Goal: Check status: Check status

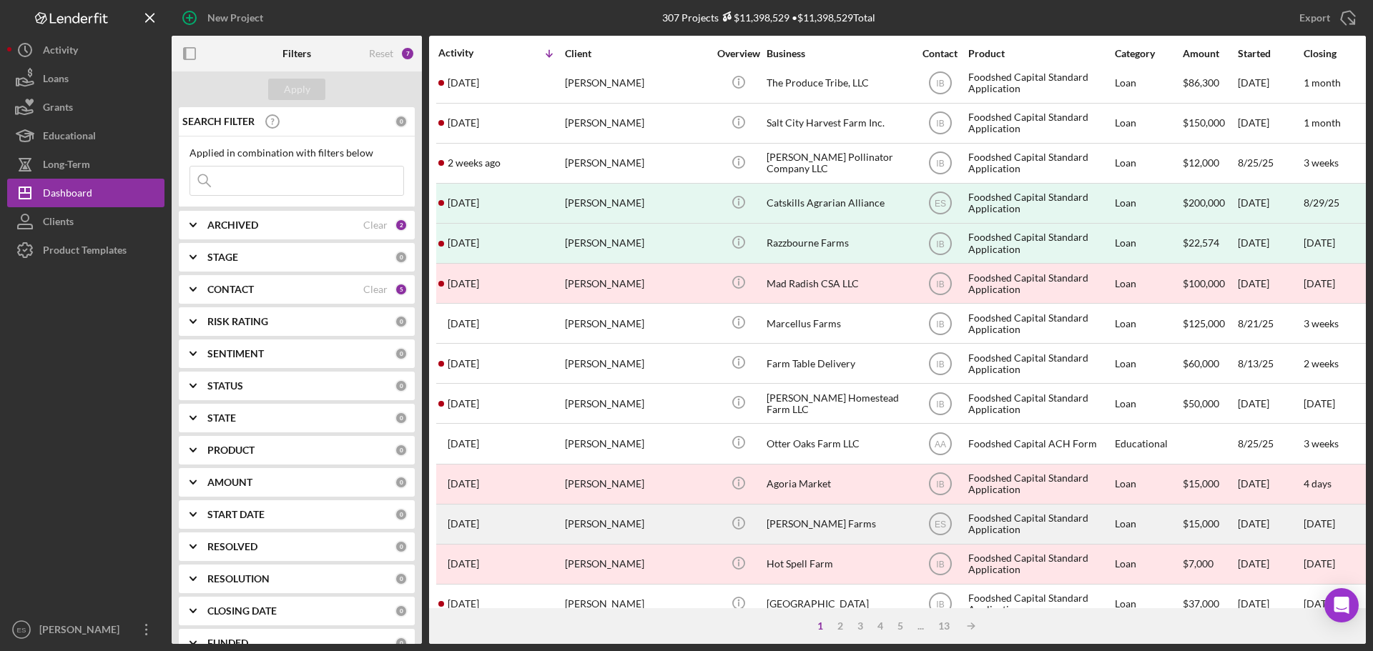
scroll to position [72, 0]
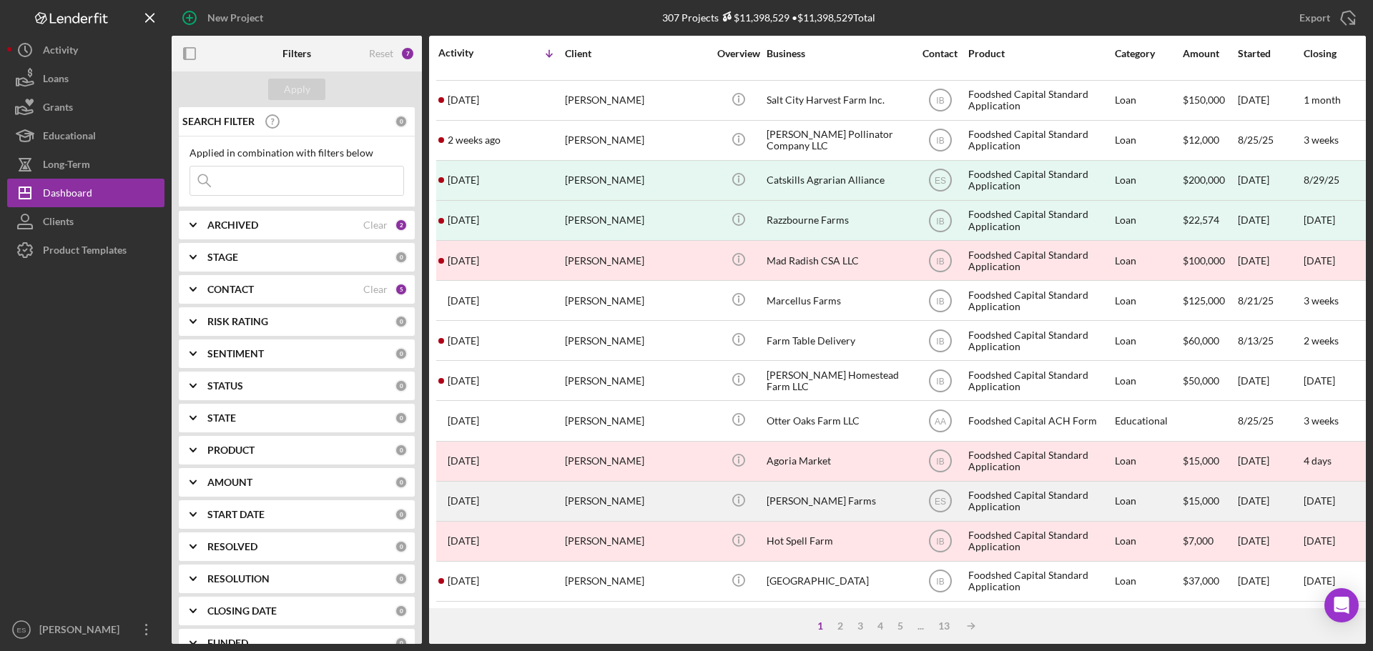
click at [684, 498] on div "[PERSON_NAME]" at bounding box center [636, 502] width 143 height 38
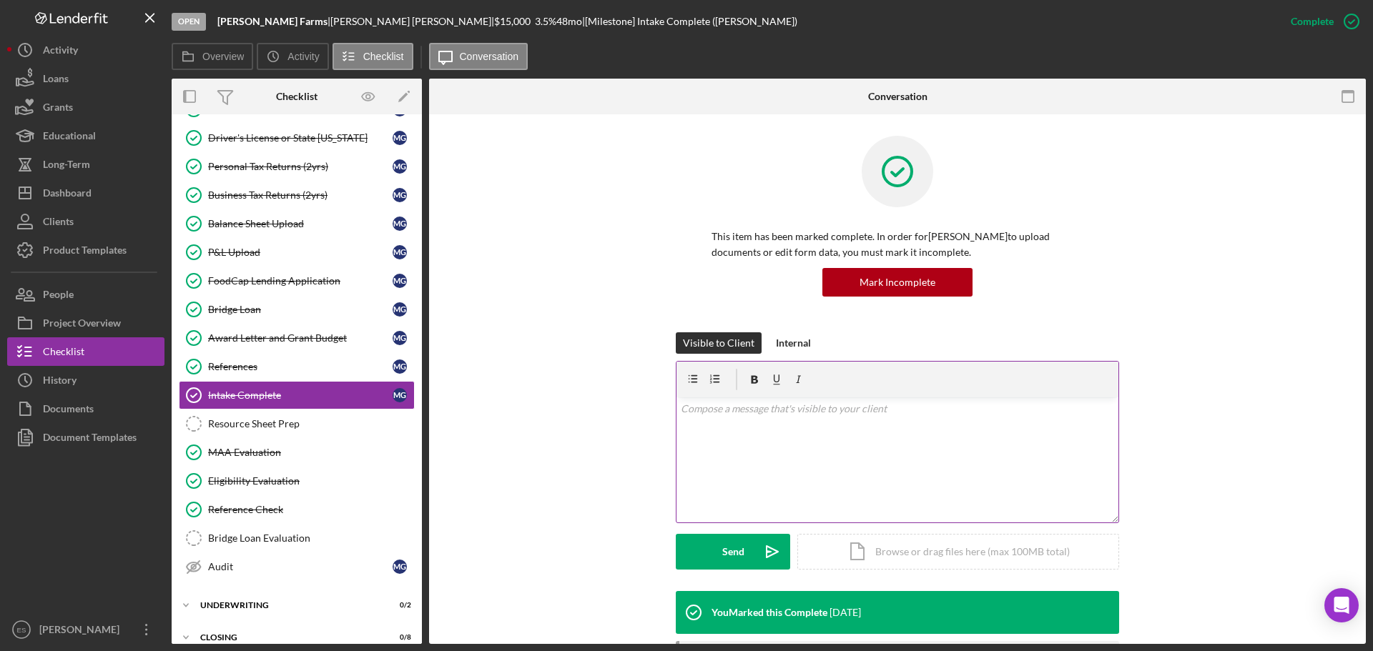
scroll to position [129, 0]
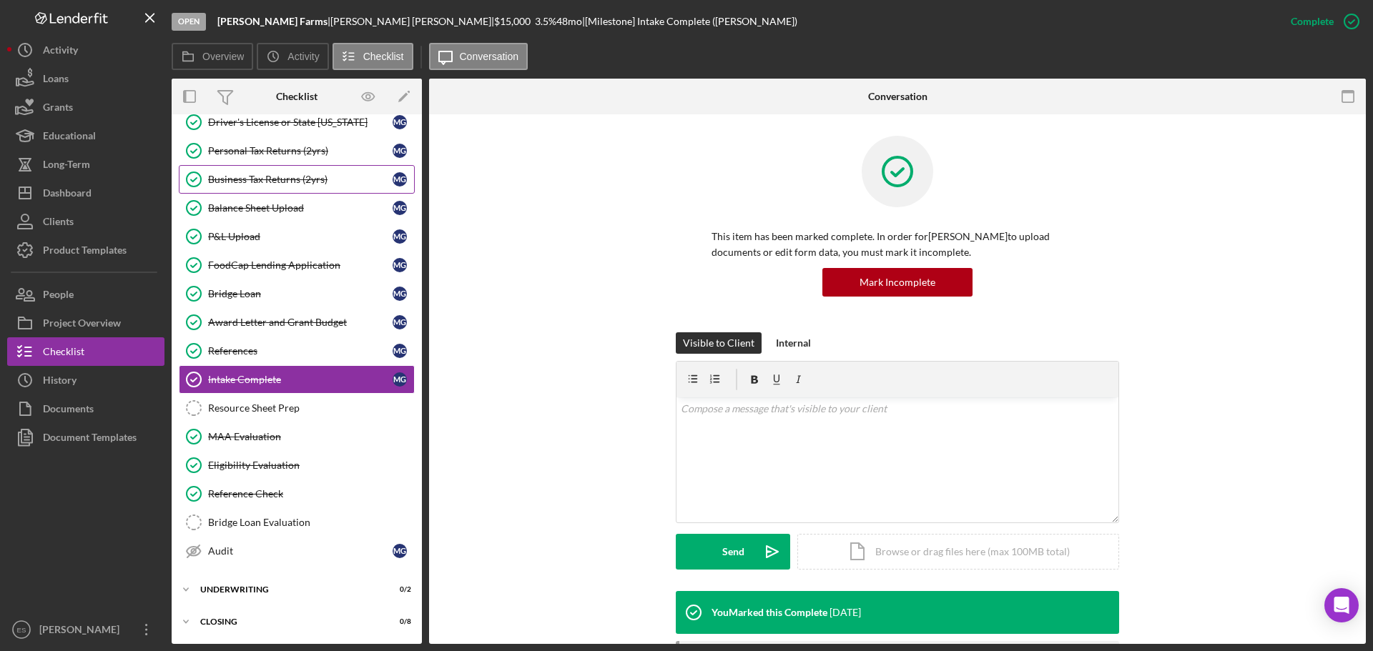
click at [283, 182] on div "Business Tax Returns (2yrs)" at bounding box center [300, 179] width 185 height 11
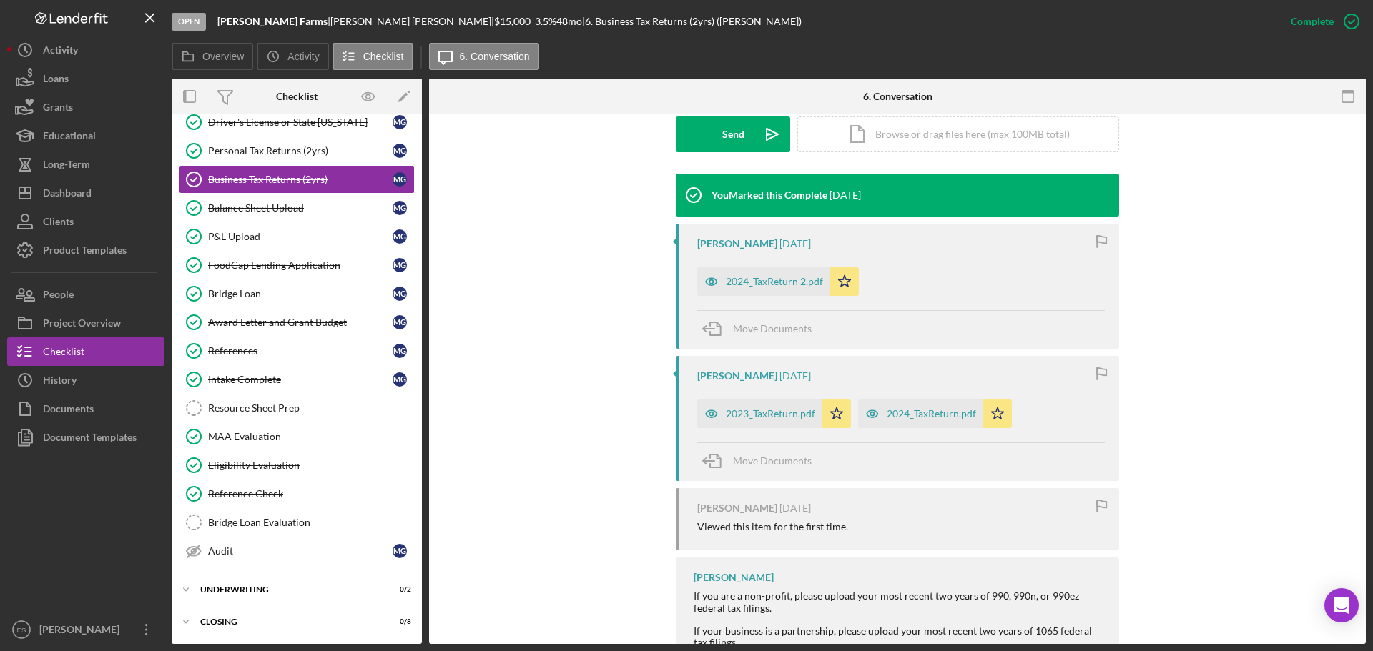
scroll to position [429, 0]
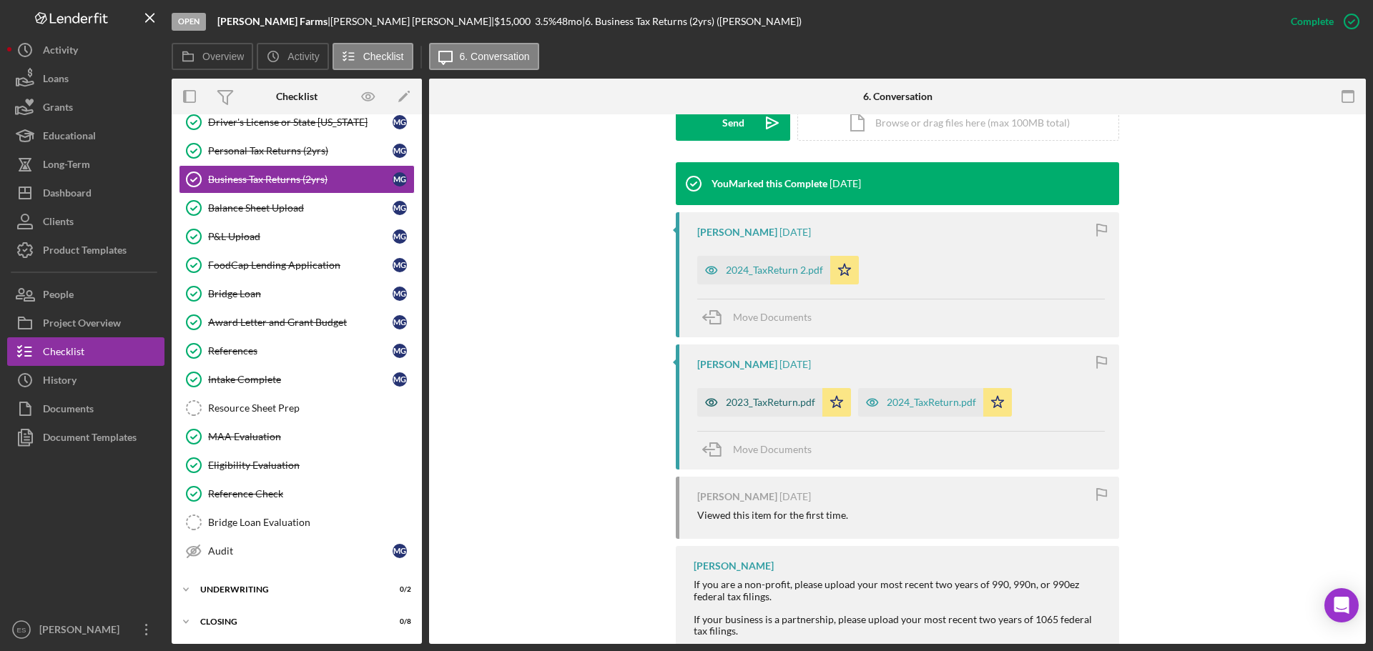
click at [797, 400] on div "2023_TaxReturn.pdf" at bounding box center [770, 402] width 89 height 11
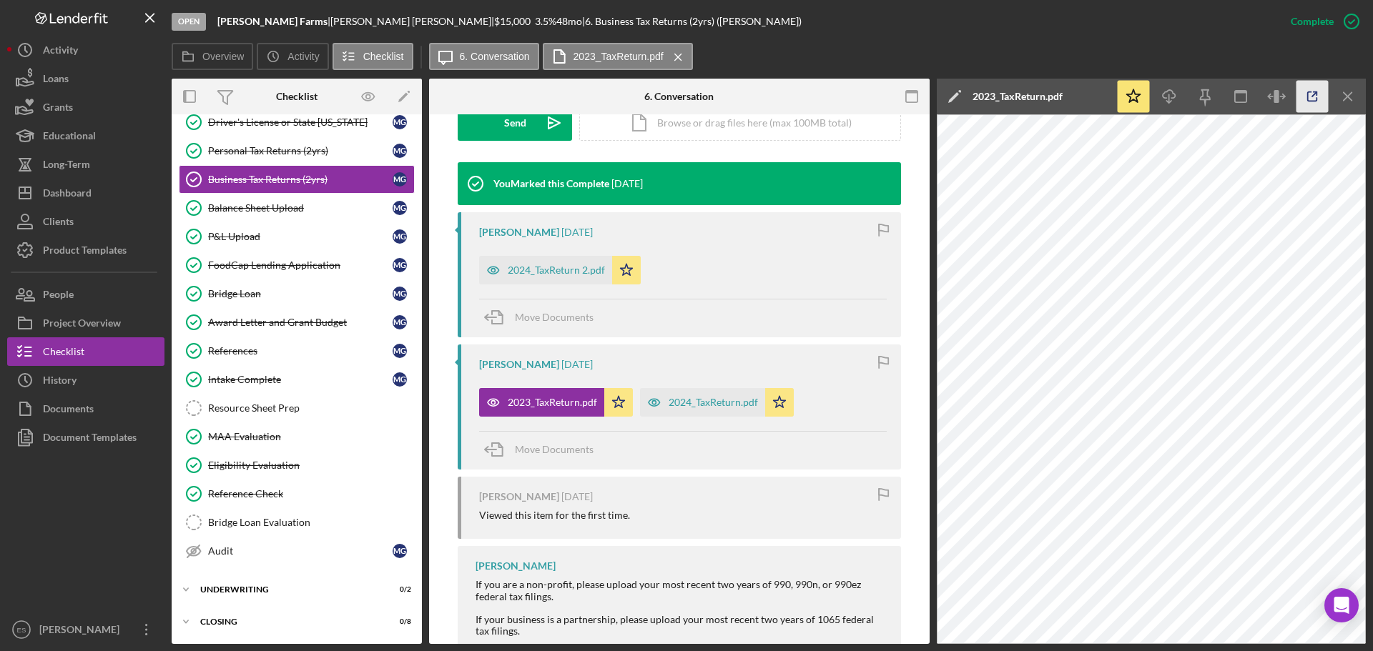
click at [1310, 95] on icon "button" at bounding box center [1313, 97] width 32 height 32
click at [543, 273] on div "2024_TaxReturn 2.pdf" at bounding box center [556, 270] width 97 height 11
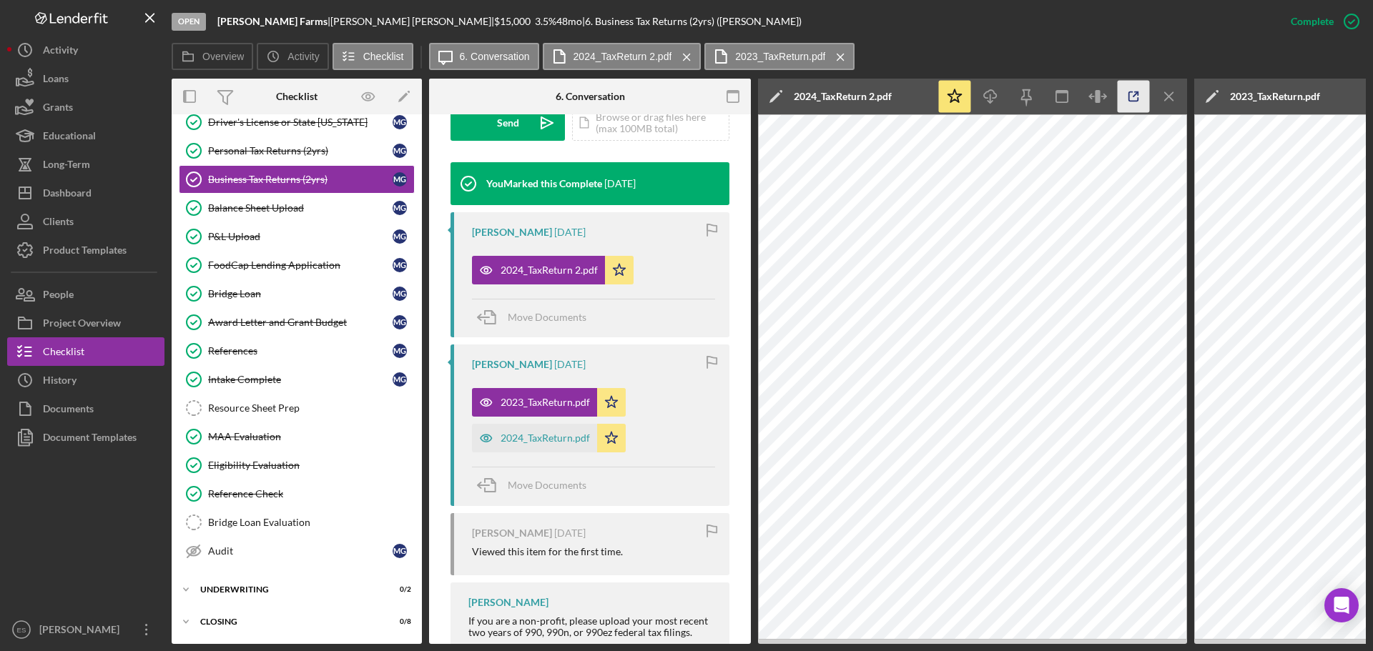
click at [1140, 95] on icon "button" at bounding box center [1134, 97] width 32 height 32
